Goal: Information Seeking & Learning: Learn about a topic

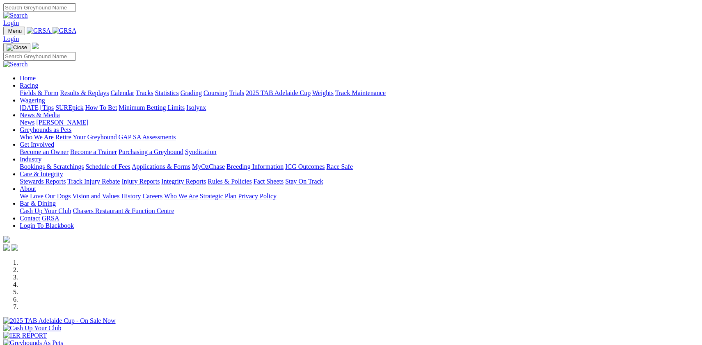
click at [55, 89] on link "Fields & Form" at bounding box center [39, 92] width 39 height 7
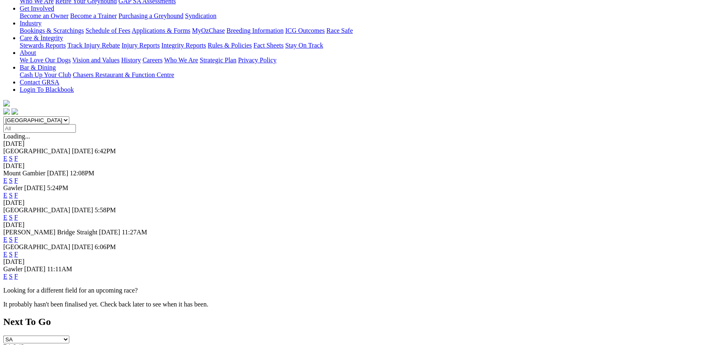
scroll to position [154, 0]
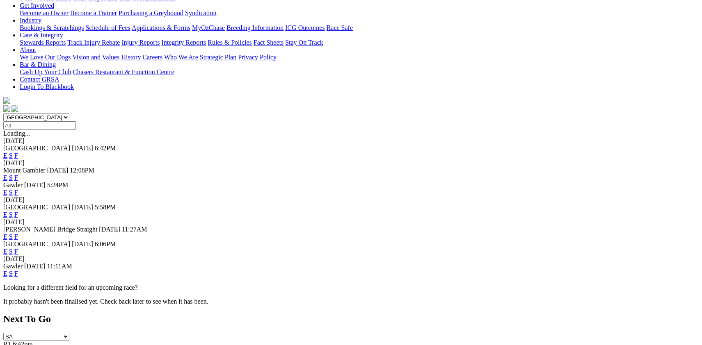
click at [18, 248] on link "F" at bounding box center [16, 251] width 4 height 7
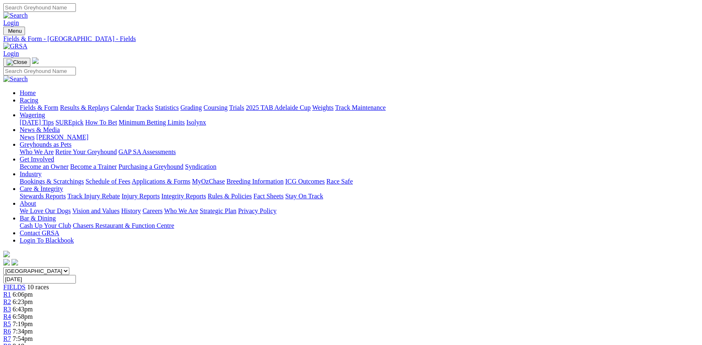
click at [53, 104] on link "Fields & Form" at bounding box center [39, 107] width 39 height 7
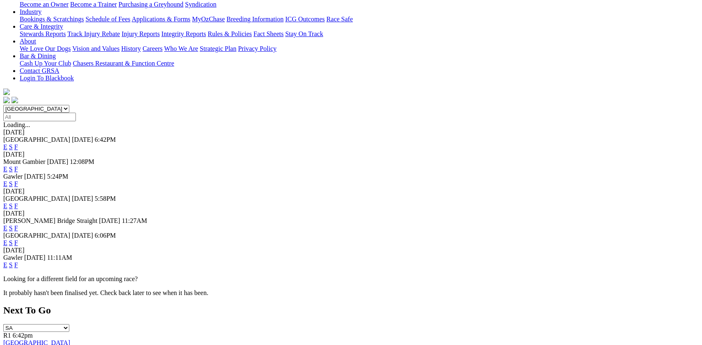
scroll to position [176, 0]
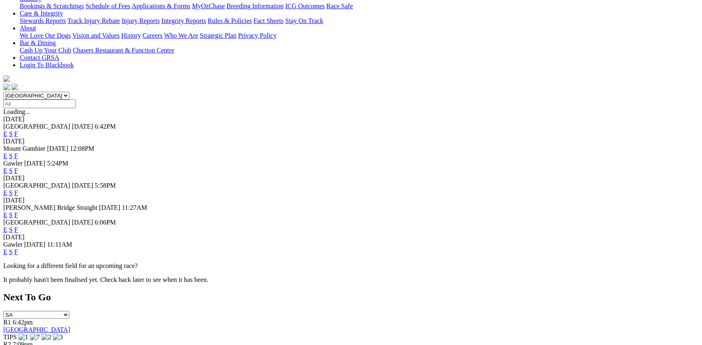
click at [18, 249] on link "F" at bounding box center [16, 252] width 4 height 7
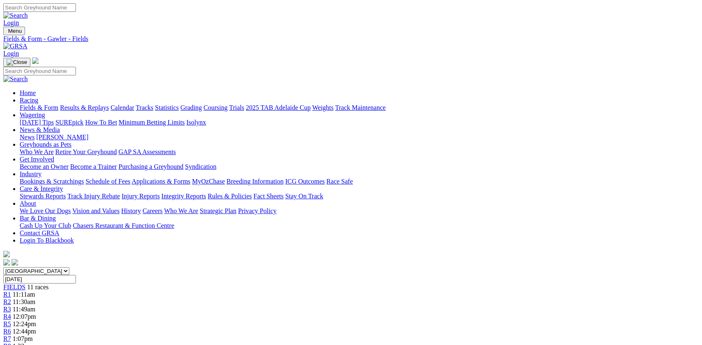
click at [57, 104] on link "Fields & Form" at bounding box center [39, 107] width 39 height 7
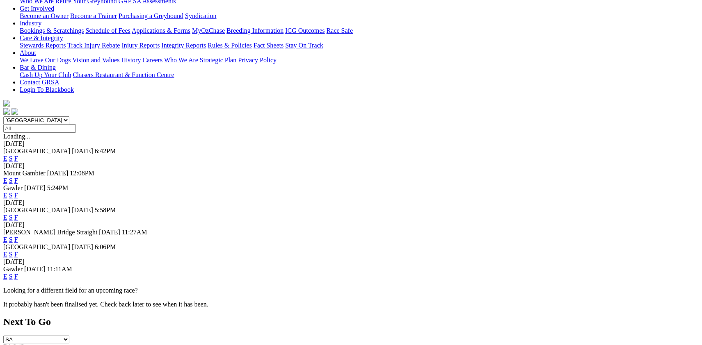
scroll to position [154, 0]
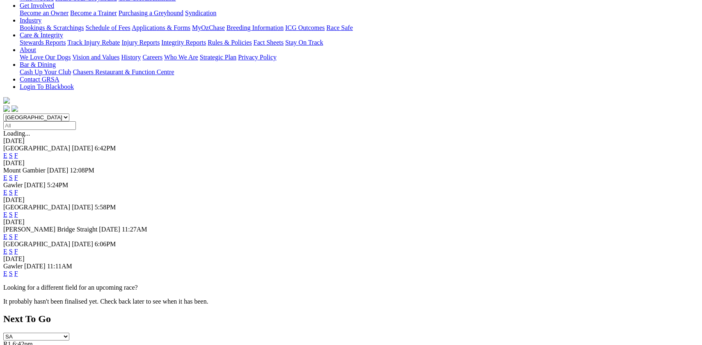
click at [18, 211] on link "F" at bounding box center [16, 214] width 4 height 7
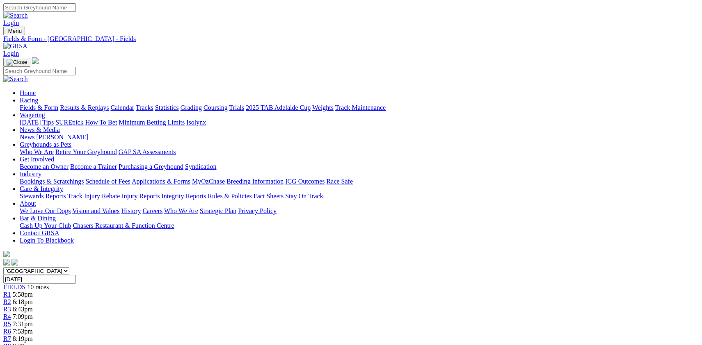
click at [55, 104] on link "Fields & Form" at bounding box center [39, 107] width 39 height 7
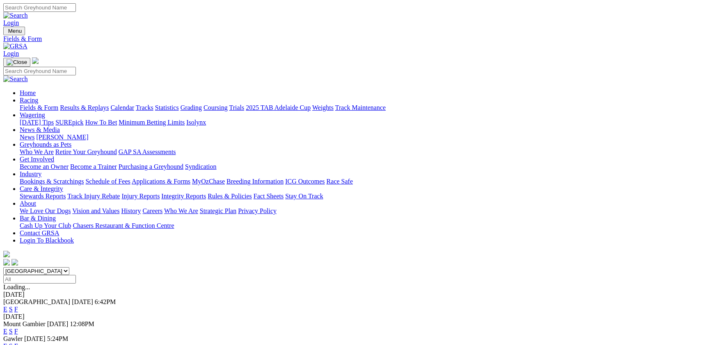
click at [109, 104] on link "Results & Replays" at bounding box center [84, 107] width 49 height 7
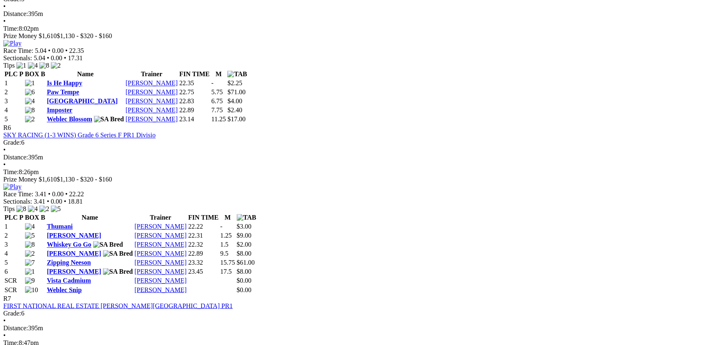
scroll to position [1033, 0]
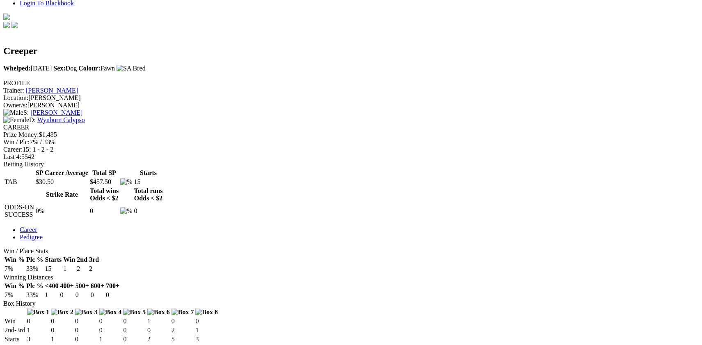
scroll to position [242, 0]
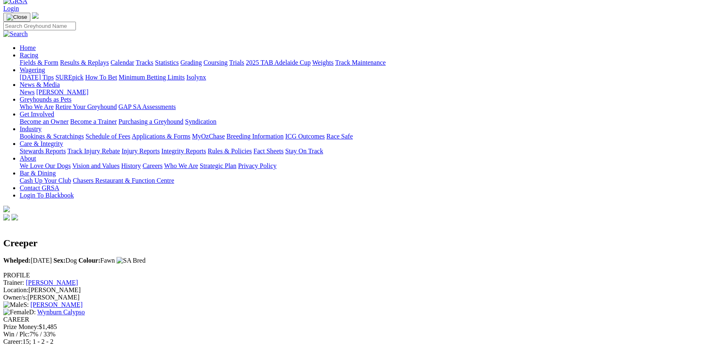
scroll to position [0, 0]
